Goal: Find specific page/section: Find specific page/section

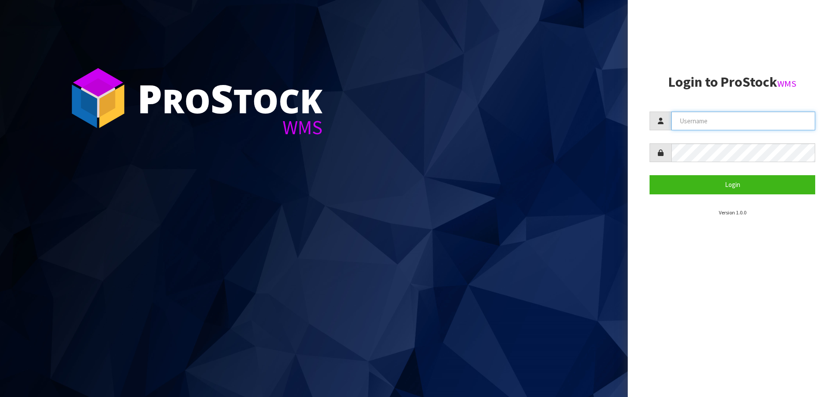
click at [727, 120] on input "text" at bounding box center [743, 121] width 144 height 19
type input "PACIFICBIOLOGICS"
click at [649, 175] on button "Login" at bounding box center [732, 184] width 166 height 19
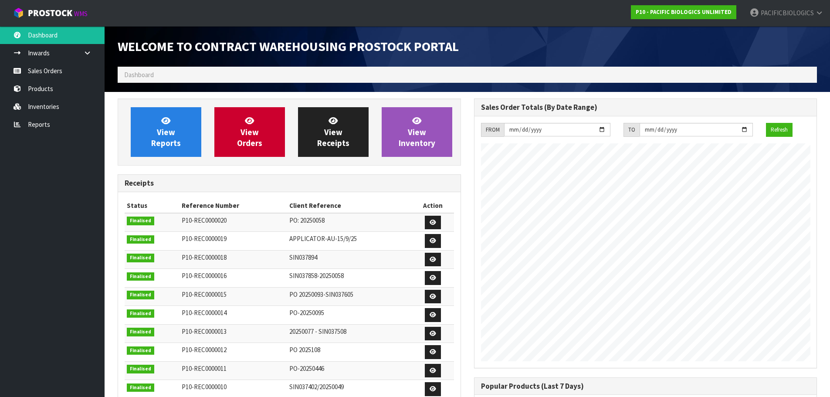
scroll to position [384, 356]
click at [36, 70] on link "Sales Orders" at bounding box center [52, 71] width 105 height 18
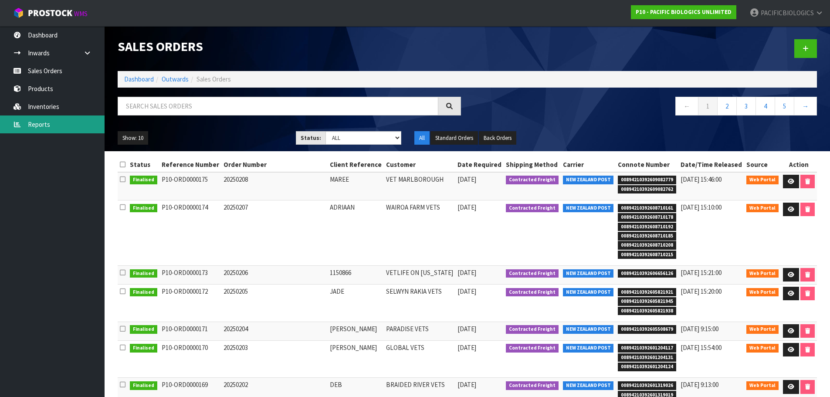
click at [48, 122] on link "Reports" at bounding box center [52, 124] width 105 height 18
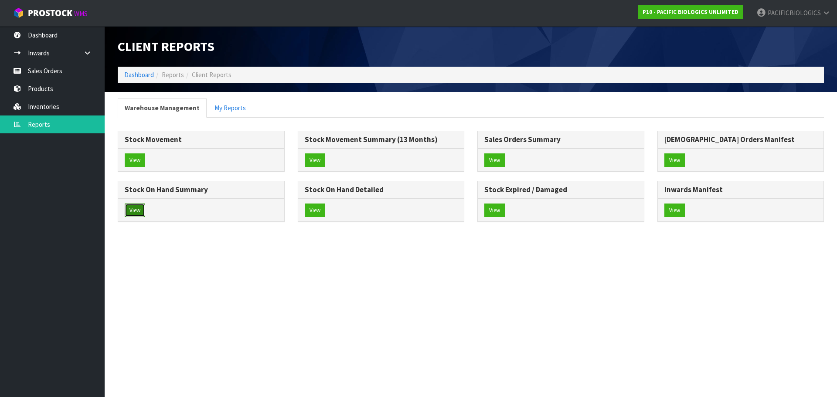
click at [140, 208] on button "View" at bounding box center [135, 211] width 20 height 14
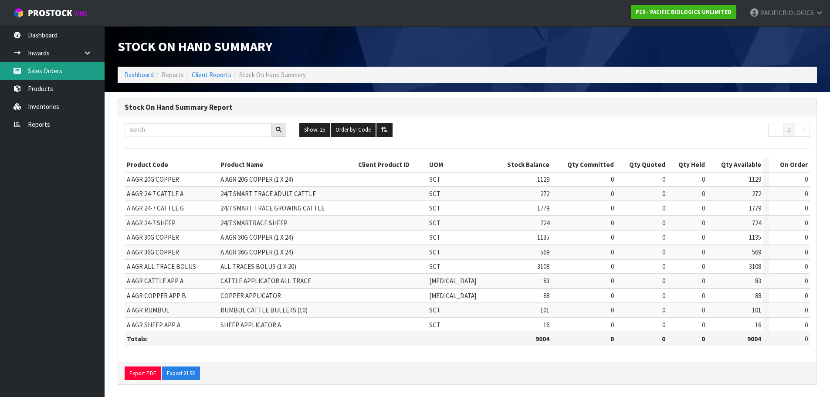
click at [53, 68] on link "Sales Orders" at bounding box center [52, 71] width 105 height 18
